Goal: Information Seeking & Learning: Learn about a topic

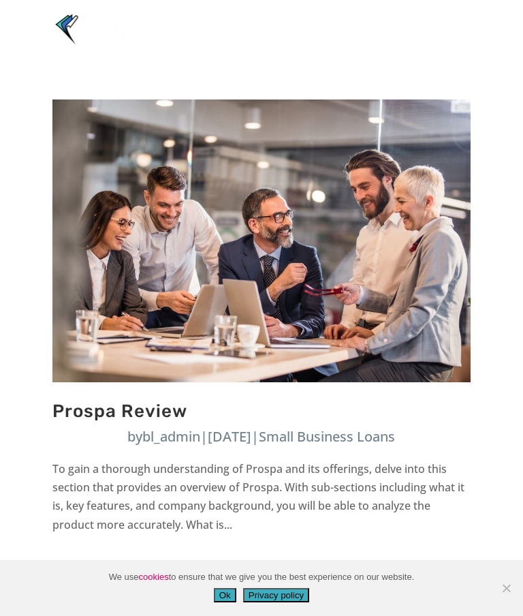
scroll to position [1, 0]
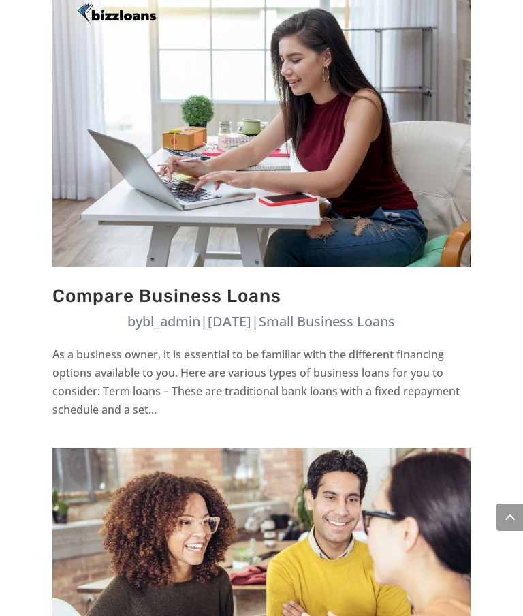
scroll to position [2567, 0]
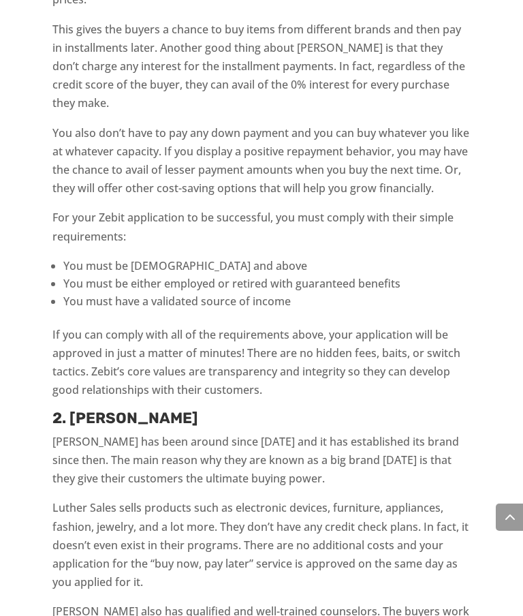
scroll to position [2895, 0]
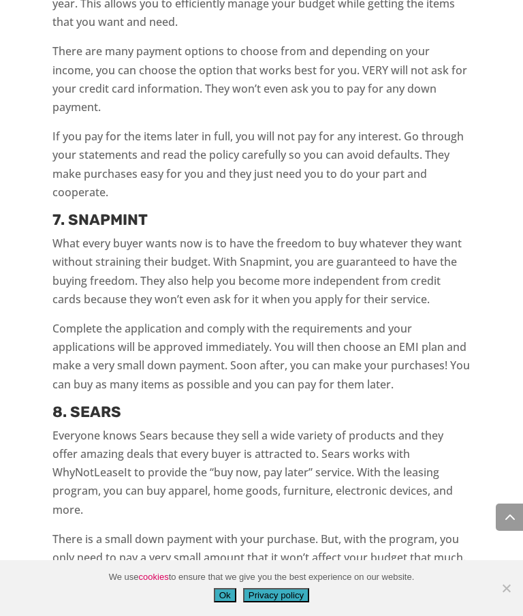
scroll to position [2977, 0]
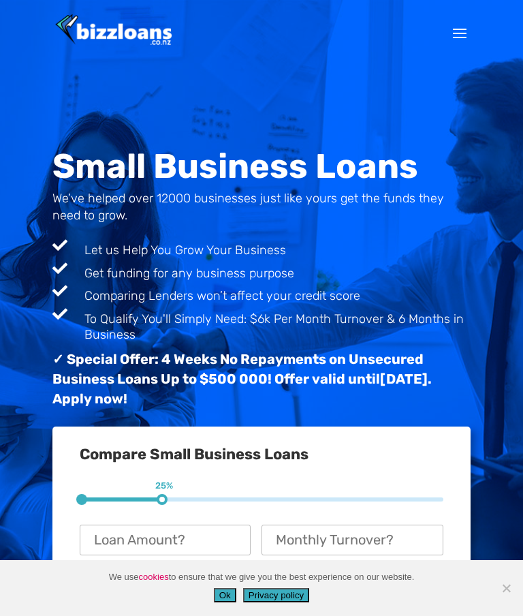
click at [518, 180] on div "Small Business Loans We’ve helped over 12000 businesses just like yours get the…" at bounding box center [261, 359] width 523 height 718
click at [518, 215] on div "Small Business Loans We’ve helped over 12000 businesses just like yours get the…" at bounding box center [261, 359] width 523 height 718
click at [6, 353] on div "Small Business Loans We’ve helped over 12000 businesses just like yours get the…" at bounding box center [261, 359] width 523 height 718
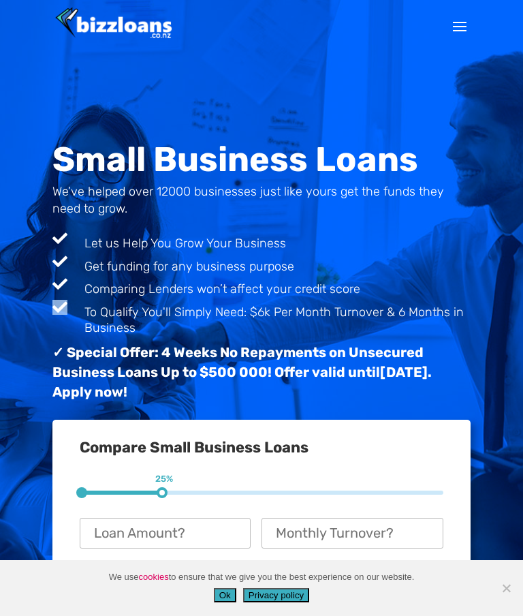
scroll to position [60, 0]
